Goal: Information Seeking & Learning: Find specific page/section

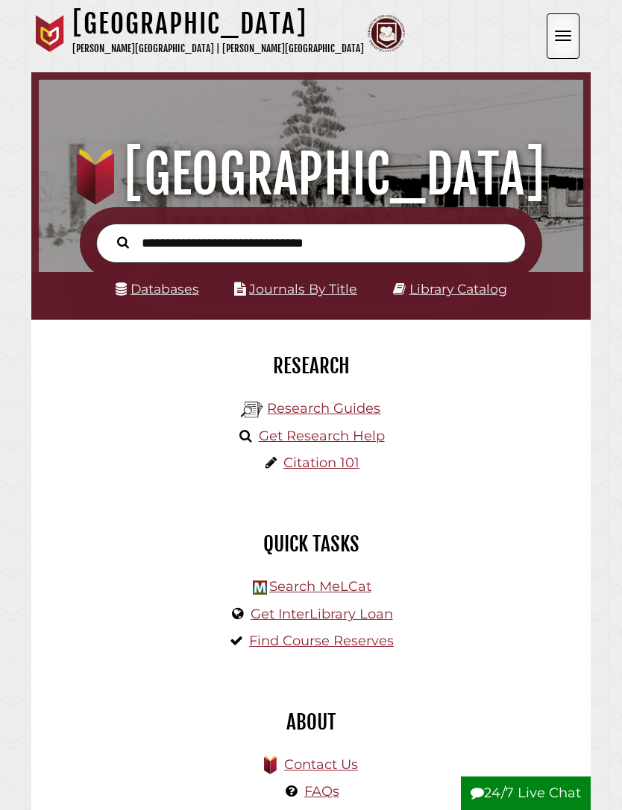
scroll to position [144, 537]
click at [521, 421] on div "Research Guides Get Research Help Citation 101" at bounding box center [310, 438] width 537 height 89
click at [449, 253] on input "text" at bounding box center [310, 244] width 429 height 40
type input "**********"
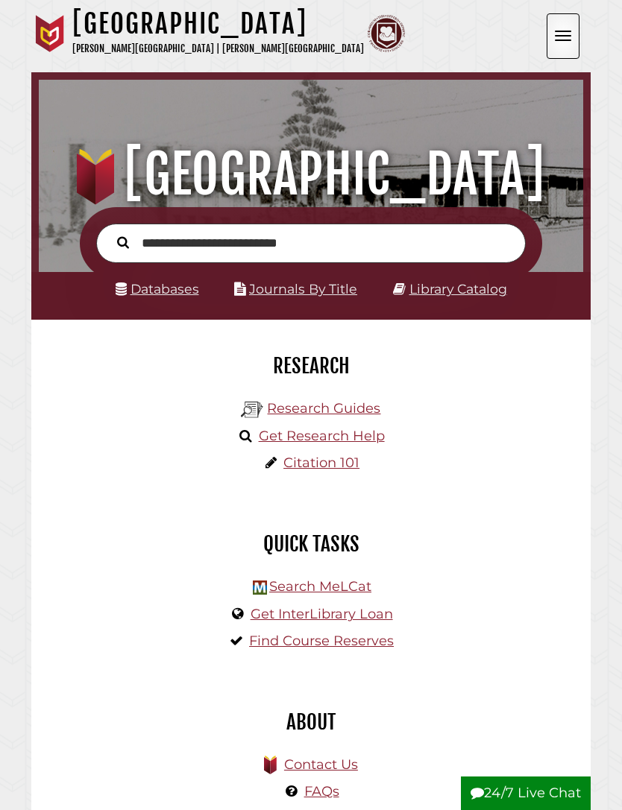
click at [123, 242] on button "Search" at bounding box center [123, 242] width 27 height 19
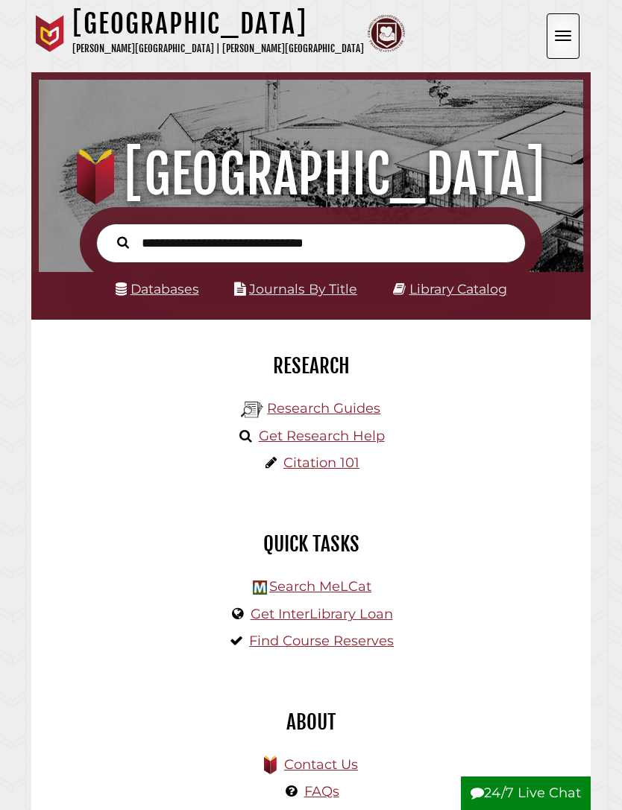
scroll to position [179, 537]
click at [151, 297] on link "Databases" at bounding box center [157, 289] width 83 height 16
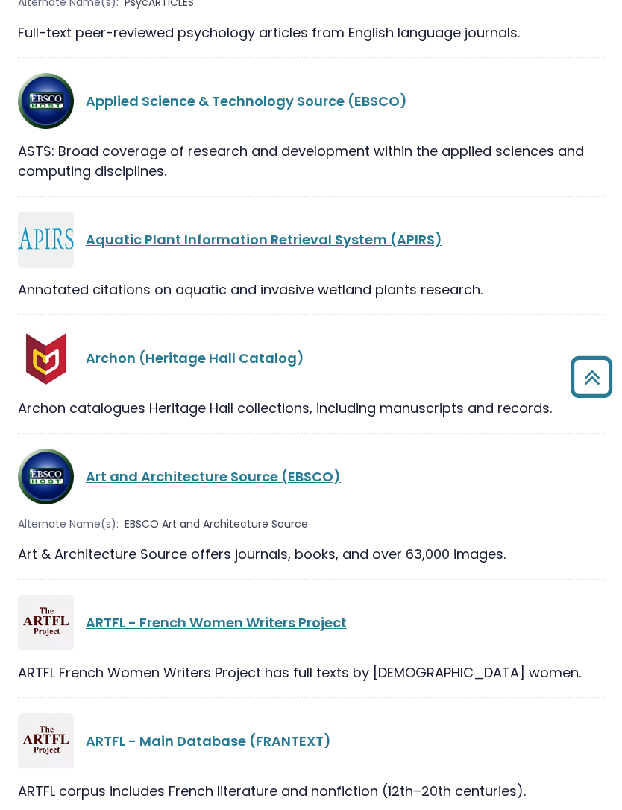
scroll to position [2740, 0]
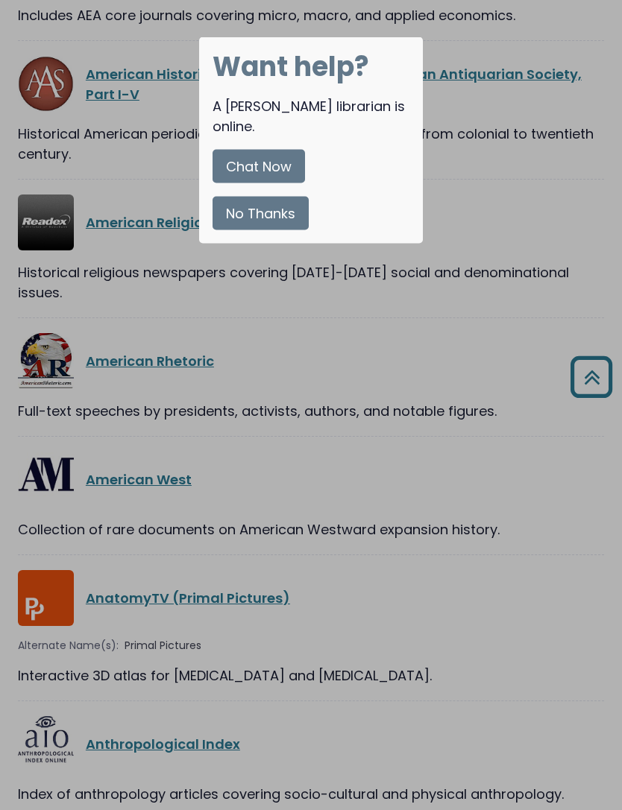
click at [245, 204] on button "No Thanks" at bounding box center [260, 214] width 96 height 34
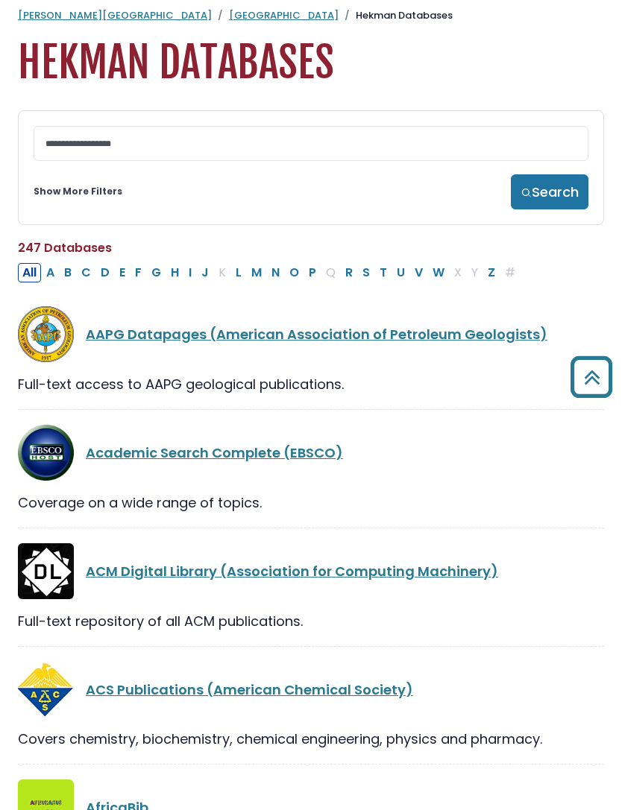
scroll to position [0, 0]
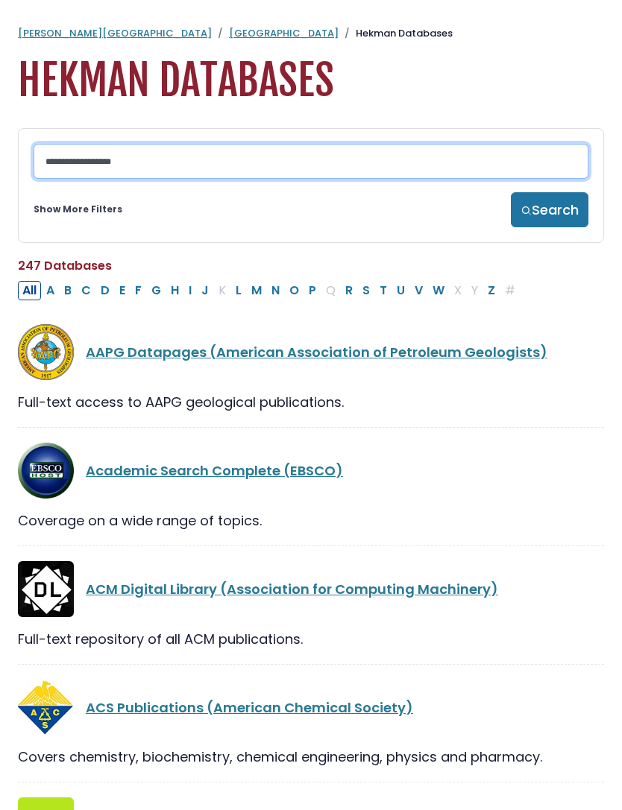
type input "*"
type input "**********"
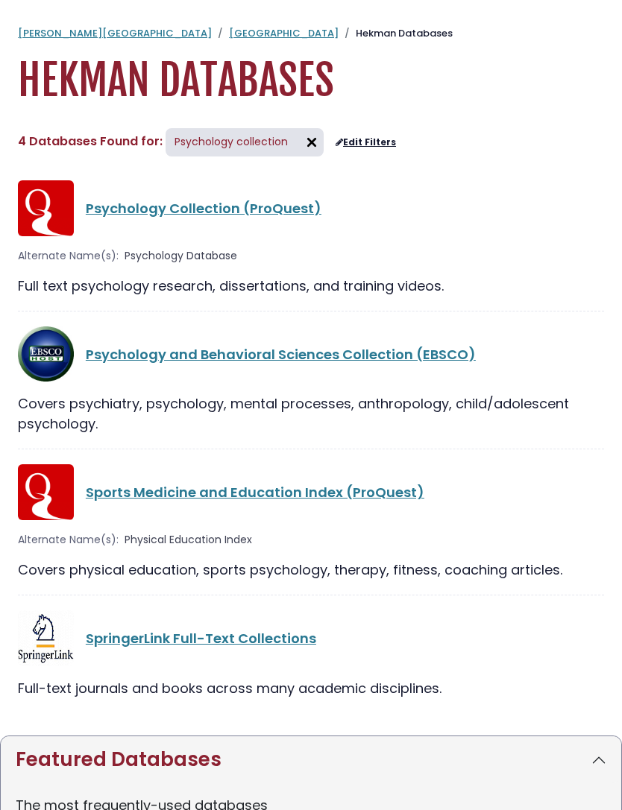
click at [99, 215] on link "Psychology Collection (ProQuest)" at bounding box center [204, 208] width 236 height 19
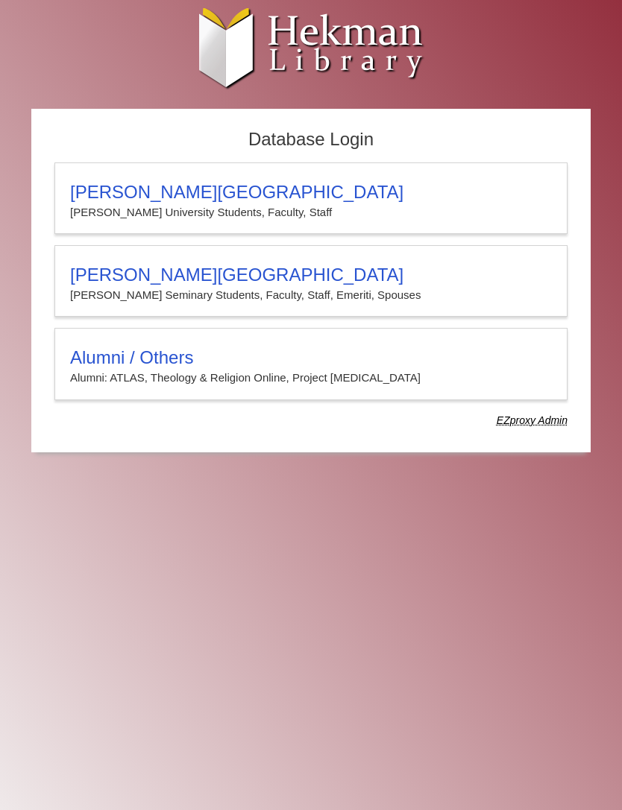
click at [93, 218] on p "Calvin University Students, Faculty, Staff" at bounding box center [311, 212] width 482 height 19
